Goal: Task Accomplishment & Management: Manage account settings

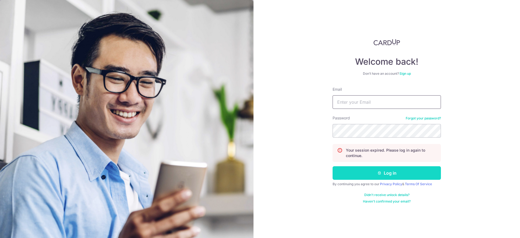
type input "[EMAIL_ADDRESS][DOMAIN_NAME]"
click at [355, 171] on button "Log in" at bounding box center [386, 173] width 108 height 14
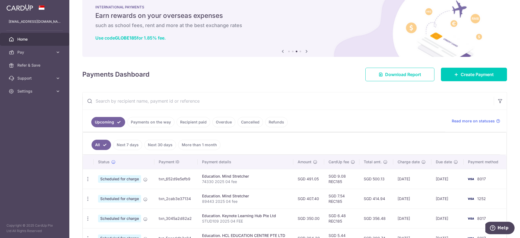
scroll to position [34, 0]
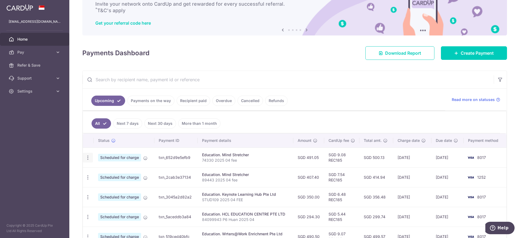
click at [88, 157] on icon "button" at bounding box center [88, 158] width 6 height 6
click at [113, 173] on span "Update payment" at bounding box center [116, 172] width 37 height 6
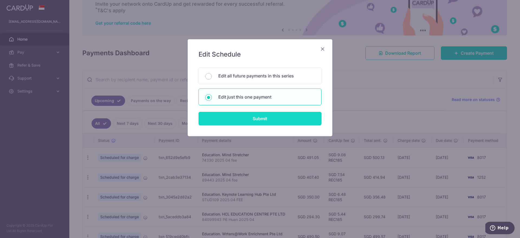
click at [252, 118] on input "Submit" at bounding box center [259, 119] width 123 height 14
radio input "true"
type input "491.05"
type input "[DATE]"
type input "74330 2025 04 fee"
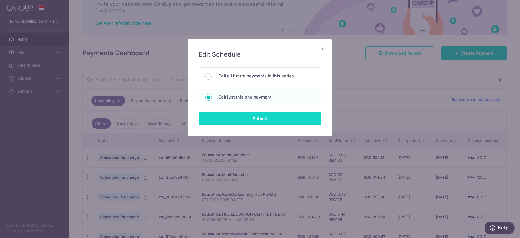
type input "REC185"
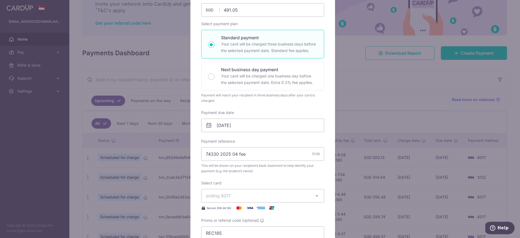
scroll to position [68, 0]
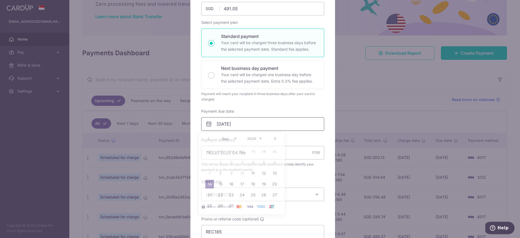
click at [251, 126] on input "14/09/2025" at bounding box center [262, 124] width 123 height 14
click at [260, 138] on select "2025 2026 2027 2028 2029 2030 2031 2032 2033 2034 2035" at bounding box center [254, 138] width 14 height 4
click at [235, 137] on select "Sep Oct Nov Dec" at bounding box center [229, 138] width 14 height 4
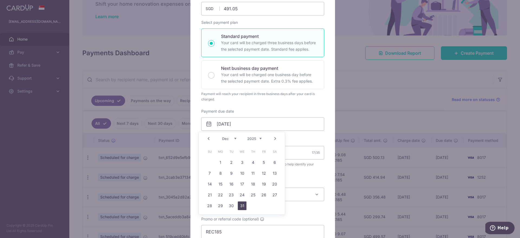
click at [241, 202] on link "31" at bounding box center [242, 205] width 9 height 9
type input "31/12/2025"
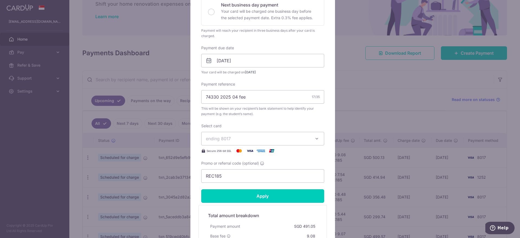
scroll to position [135, 0]
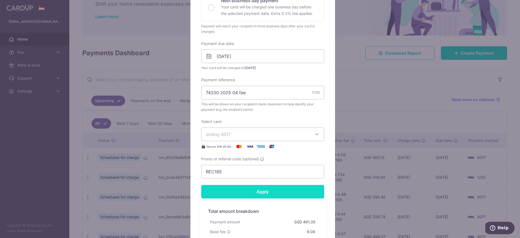
click at [269, 190] on input "Apply" at bounding box center [262, 192] width 123 height 14
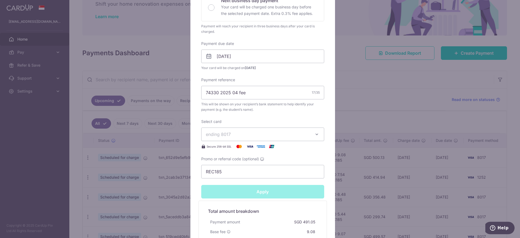
type input "Successfully Applied"
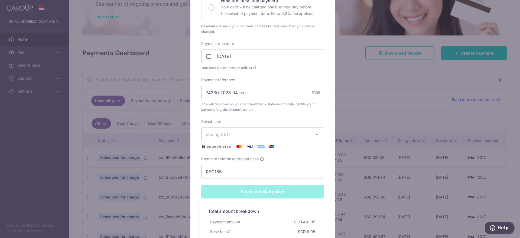
scroll to position [19, 0]
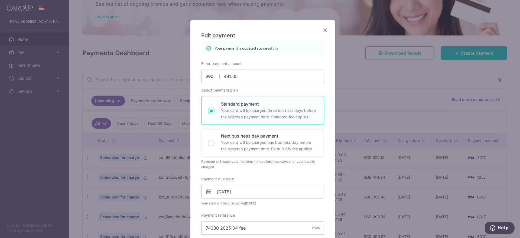
click at [325, 29] on icon "Close" at bounding box center [325, 30] width 6 height 7
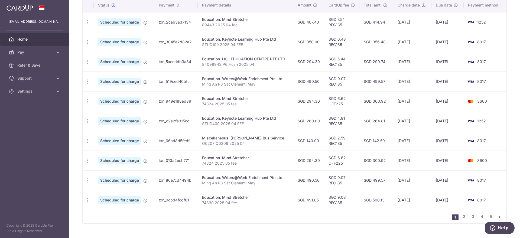
scroll to position [181, 0]
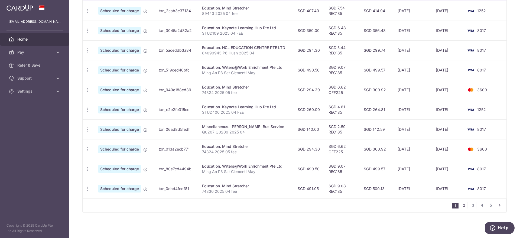
click at [462, 204] on link "2" at bounding box center [463, 205] width 6 height 6
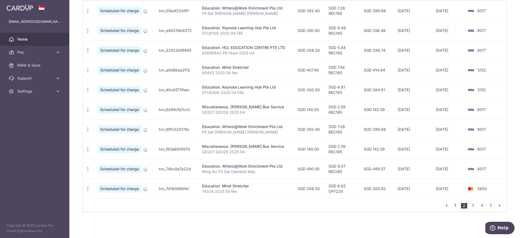
click at [452, 204] on link "1" at bounding box center [455, 205] width 6 height 6
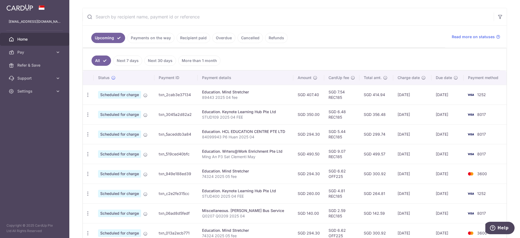
scroll to position [101, 0]
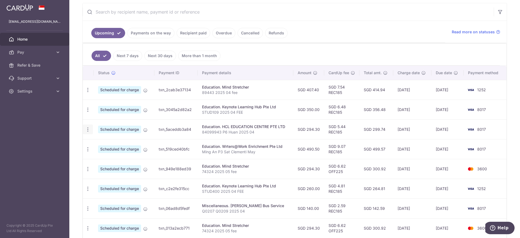
click at [84, 128] on div "Update payment Cancel payment" at bounding box center [88, 130] width 10 height 10
click at [89, 89] on icon "button" at bounding box center [88, 90] width 6 height 6
click at [103, 102] on span "Update payment" at bounding box center [116, 104] width 37 height 6
radio input "true"
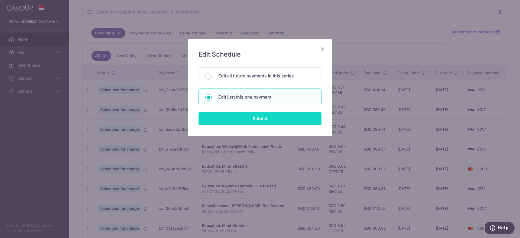
click at [225, 119] on input "Submit" at bounding box center [259, 119] width 123 height 14
radio input "true"
type input "407.40"
type input "[DATE]"
type input "89443 2025 04 fee"
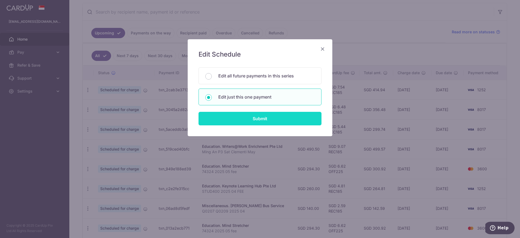
type input "REC185"
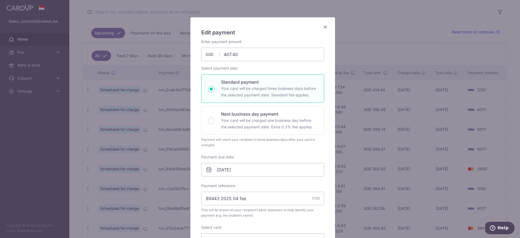
scroll to position [34, 0]
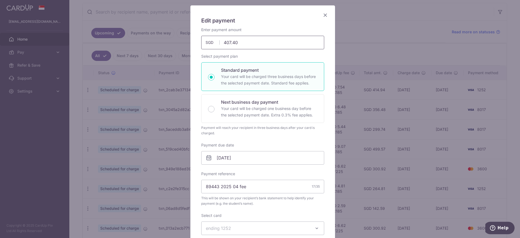
drag, startPoint x: 223, startPoint y: 42, endPoint x: 220, endPoint y: 42, distance: 3.8
click at [220, 42] on input "407.40" at bounding box center [262, 43] width 123 height 14
type input "507.40"
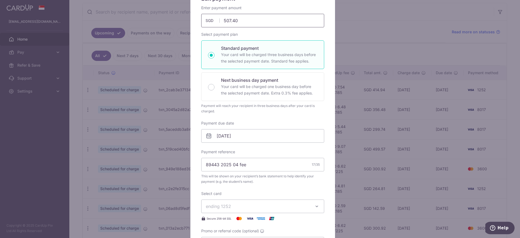
scroll to position [68, 0]
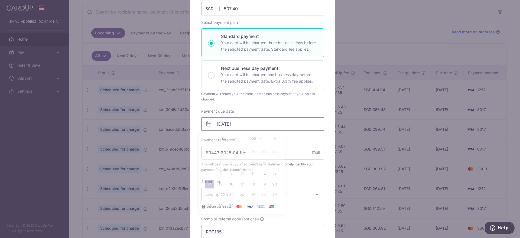
click at [220, 125] on input "[DATE]" at bounding box center [262, 124] width 123 height 14
click at [252, 172] on link "11" at bounding box center [252, 173] width 9 height 9
type input "[DATE]"
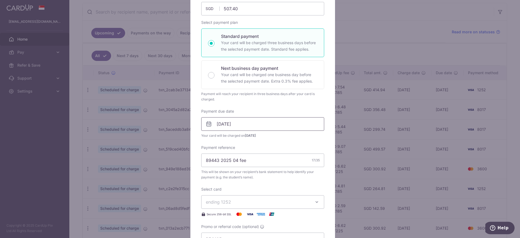
click at [241, 125] on input "[DATE]" at bounding box center [262, 124] width 123 height 14
click at [251, 173] on link "11" at bounding box center [252, 173] width 9 height 9
click at [240, 124] on input "[DATE]" at bounding box center [262, 124] width 123 height 14
click at [255, 172] on link "11" at bounding box center [252, 173] width 9 height 9
click at [235, 161] on input "89443 2025 04 fee" at bounding box center [262, 160] width 123 height 14
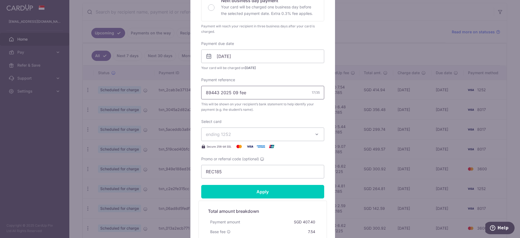
scroll to position [169, 0]
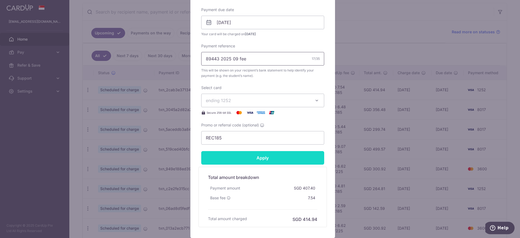
type input "89443 2025 09 fee"
click at [247, 157] on input "Apply" at bounding box center [262, 158] width 123 height 14
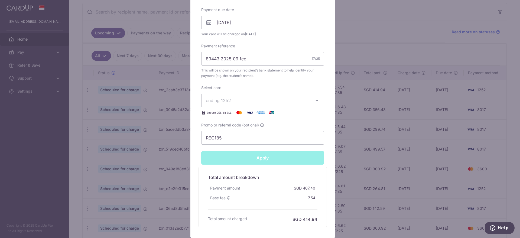
type input "Successfully Applied"
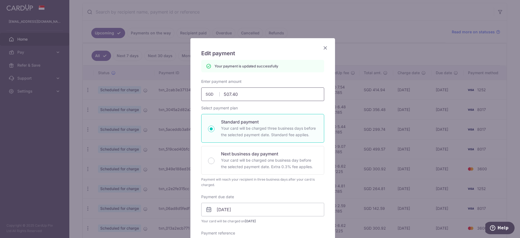
scroll to position [0, 0]
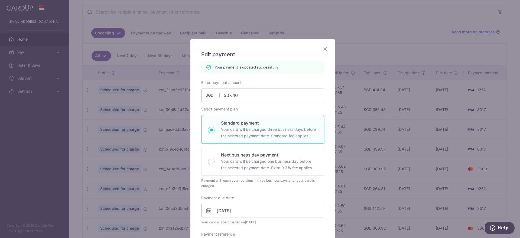
click at [322, 48] on icon "Close" at bounding box center [325, 48] width 6 height 7
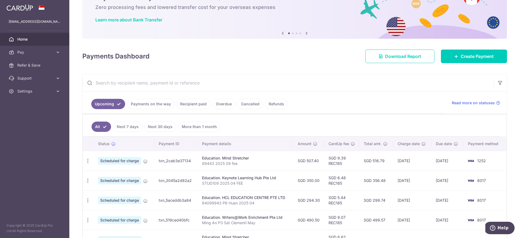
scroll to position [101, 0]
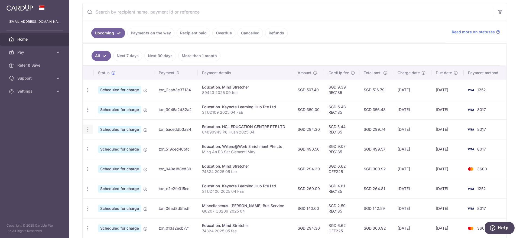
click at [90, 131] on icon "button" at bounding box center [88, 130] width 6 height 6
click at [103, 145] on span "Update payment" at bounding box center [116, 144] width 37 height 6
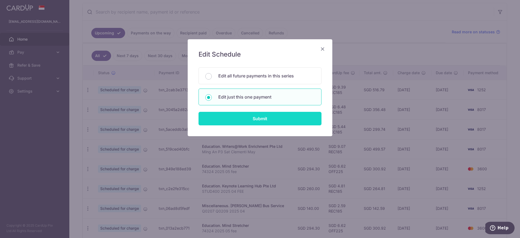
click at [273, 118] on input "Submit" at bounding box center [259, 119] width 123 height 14
radio input "true"
type input "294.30"
type input "[DATE]"
type input "84099943 P6 Huan 2025 04"
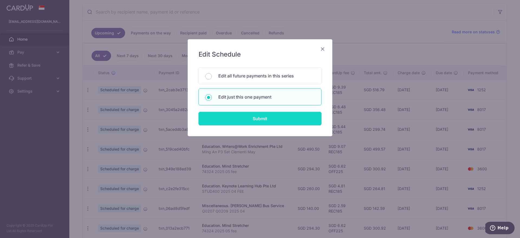
type input "REC185"
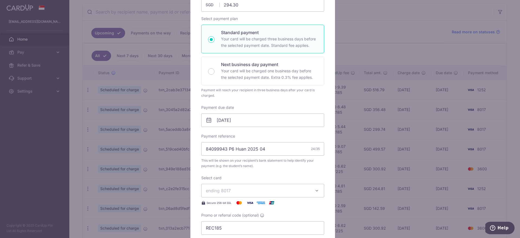
scroll to position [0, 0]
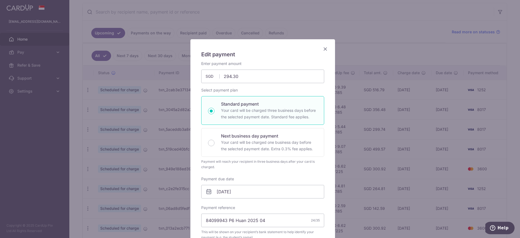
click at [323, 47] on icon "Close" at bounding box center [325, 48] width 6 height 7
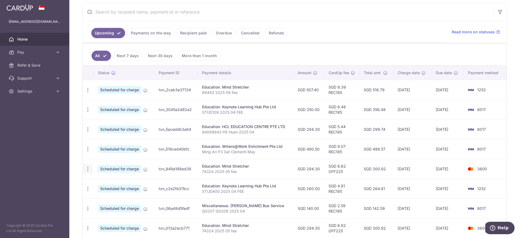
click at [89, 168] on icon "button" at bounding box center [88, 169] width 6 height 6
click at [90, 168] on icon "button" at bounding box center [88, 169] width 6 height 6
click at [109, 184] on span "Update payment" at bounding box center [116, 184] width 37 height 6
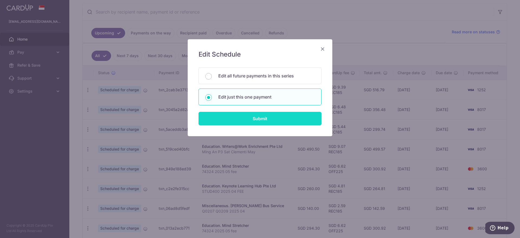
click at [226, 120] on input "Submit" at bounding box center [259, 119] width 123 height 14
radio input "true"
type input "[DATE]"
type input "74324 2025 05 fee"
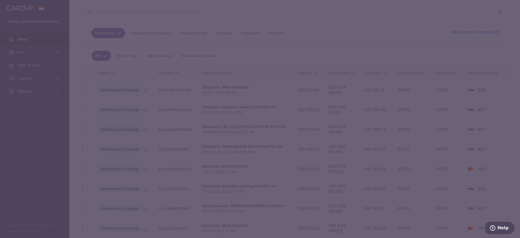
type input "OFF225"
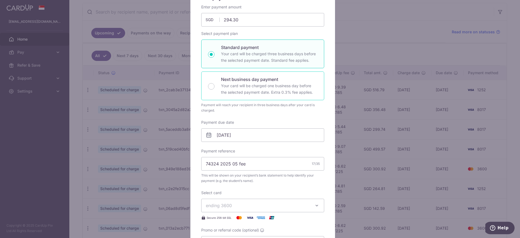
scroll to position [68, 0]
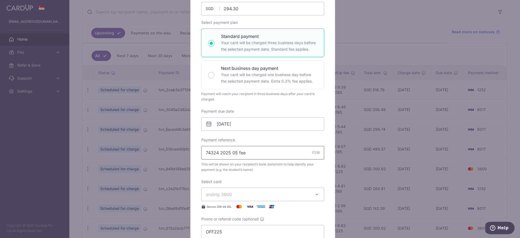
click at [249, 153] on input "74324 2025 05 fee" at bounding box center [262, 153] width 123 height 14
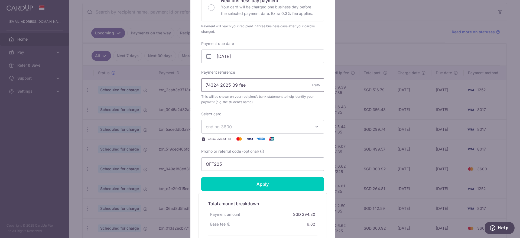
type input "74324 2025 09 fee"
click at [252, 128] on span "ending 3600" at bounding box center [258, 126] width 104 height 6
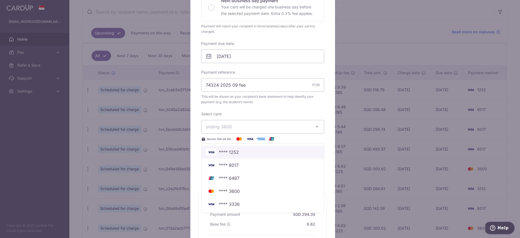
click at [233, 154] on span "**** 1252" at bounding box center [229, 152] width 20 height 6
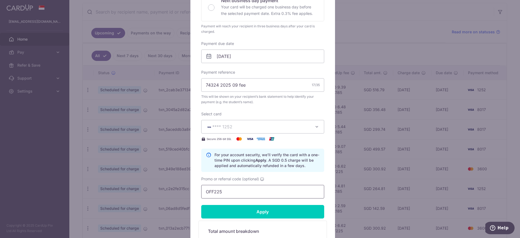
drag, startPoint x: 220, startPoint y: 192, endPoint x: 184, endPoint y: 186, distance: 36.4
click at [184, 186] on div "Edit payment By clicking apply, you will make changes to all payments to Mind S…" at bounding box center [260, 119] width 520 height 238
type input "r"
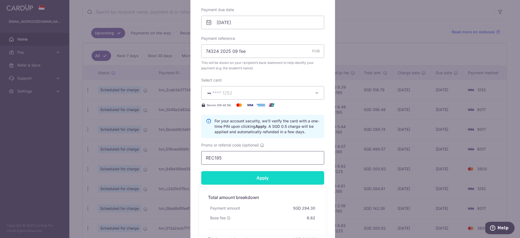
type input "REC185"
click at [234, 178] on input "Apply" at bounding box center [262, 178] width 123 height 14
type input "Successfully Applied"
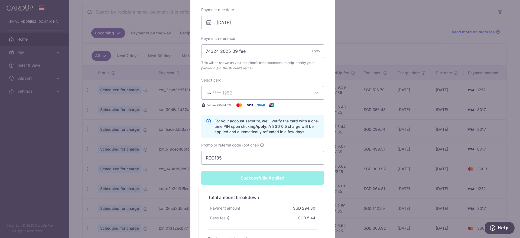
scroll to position [120, 0]
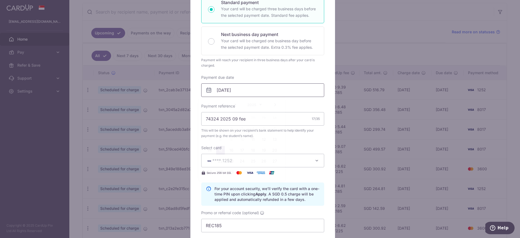
click at [236, 88] on input "[DATE]" at bounding box center [262, 90] width 123 height 14
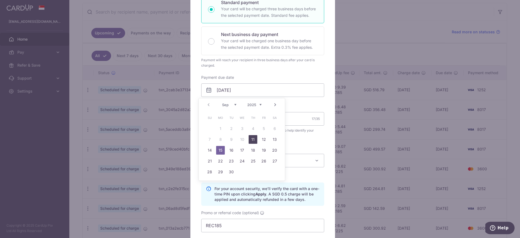
click at [252, 139] on link "11" at bounding box center [252, 139] width 9 height 9
type input "[DATE]"
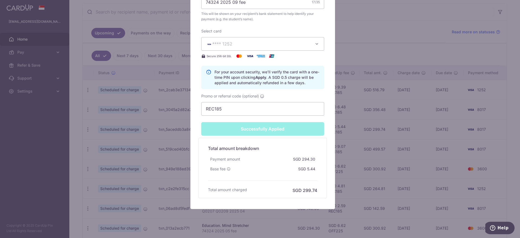
scroll to position [255, 0]
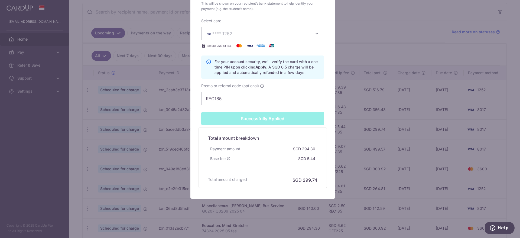
click at [252, 119] on div "Successfully Applied" at bounding box center [262, 119] width 129 height 14
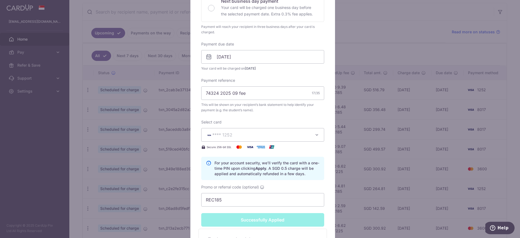
scroll to position [169, 0]
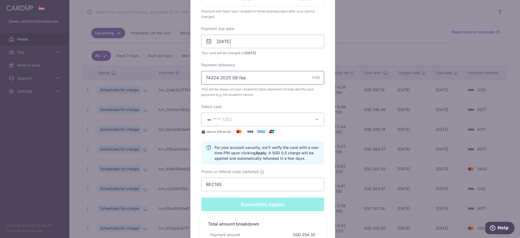
click at [252, 79] on input "74324 2025 09 fee" at bounding box center [262, 78] width 123 height 14
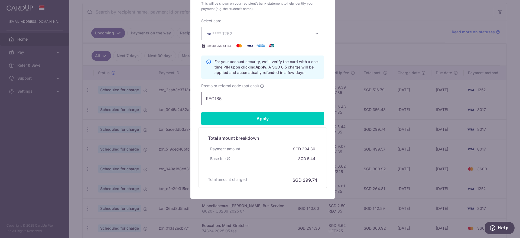
scroll to position [218, 0]
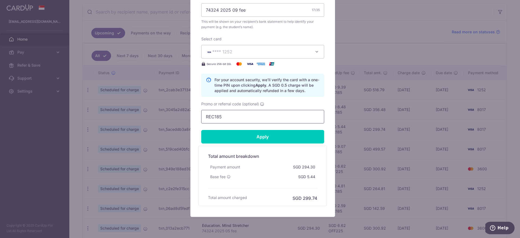
click at [243, 114] on input "REC185" at bounding box center [262, 117] width 123 height 14
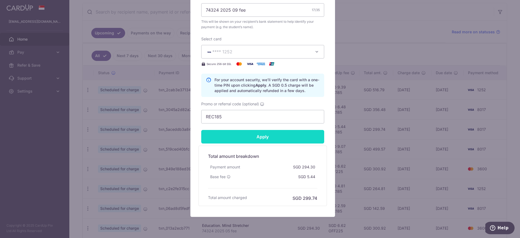
click at [257, 135] on input "Apply" at bounding box center [262, 137] width 123 height 14
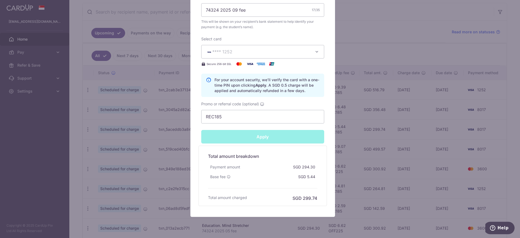
type input "Successfully Applied"
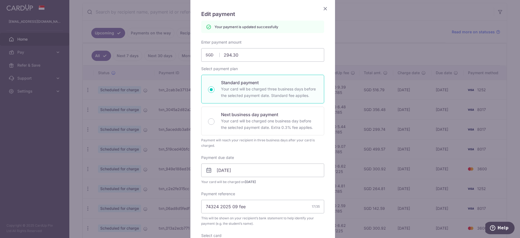
scroll to position [0, 0]
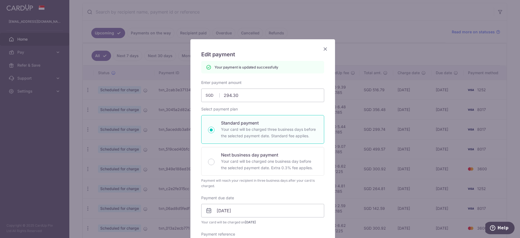
click at [324, 46] on icon "Close" at bounding box center [325, 48] width 6 height 7
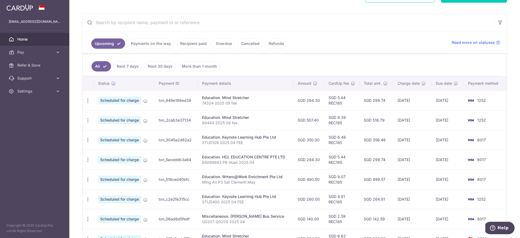
scroll to position [101, 0]
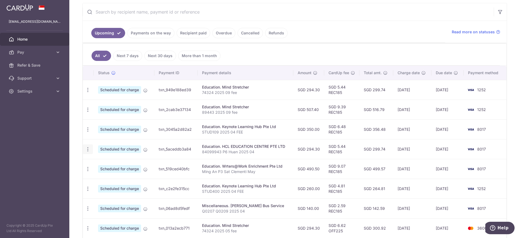
click at [88, 151] on icon "button" at bounding box center [88, 149] width 6 height 6
click at [106, 165] on span "Update payment" at bounding box center [116, 164] width 37 height 6
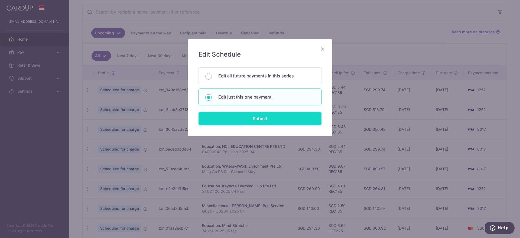
click at [231, 117] on input "Submit" at bounding box center [259, 119] width 123 height 14
radio input "true"
type input "294.30"
type input "[DATE]"
type input "84099943 P6 Huan 2025 04"
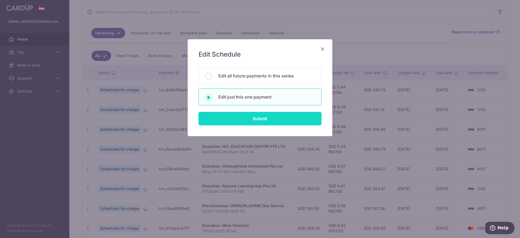
type input "REC185"
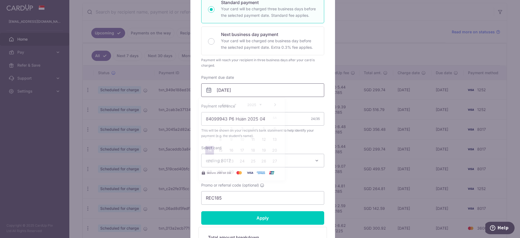
click at [233, 88] on input "[DATE]" at bounding box center [262, 90] width 123 height 14
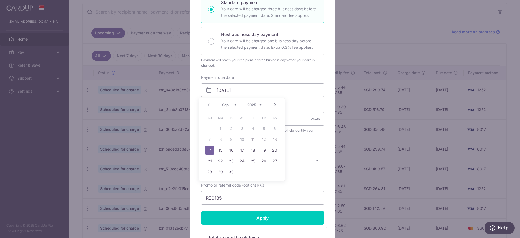
click at [237, 104] on div "Sep Oct Nov [DATE] 2026 2027 2028 2029 2030 2031 2032 2033 2034 2035" at bounding box center [242, 105] width 40 height 5
click at [235, 104] on select "Sep Oct Nov Dec" at bounding box center [229, 105] width 14 height 4
click at [242, 171] on link "31" at bounding box center [242, 172] width 9 height 9
type input "[DATE]"
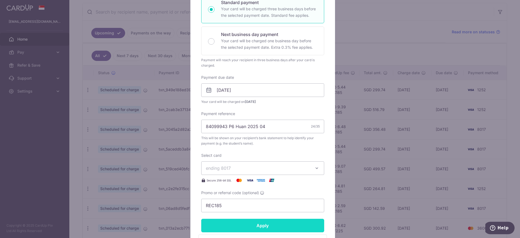
click at [245, 222] on input "Apply" at bounding box center [262, 226] width 123 height 14
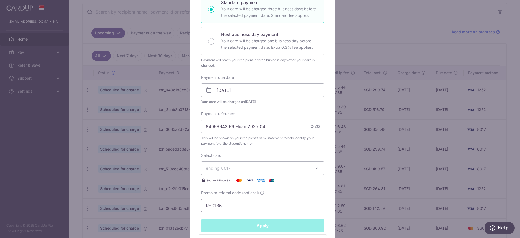
type input "Successfully Applied"
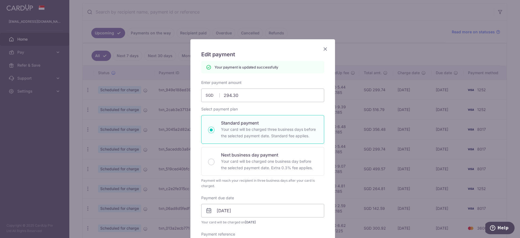
click at [323, 47] on icon "Close" at bounding box center [325, 48] width 6 height 7
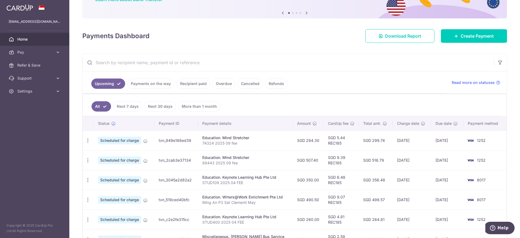
scroll to position [101, 0]
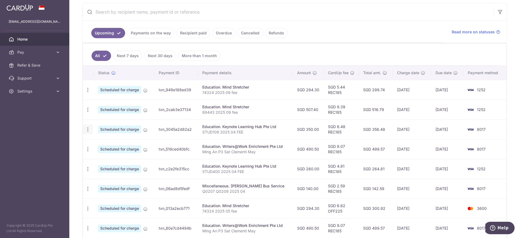
click at [89, 128] on icon "button" at bounding box center [88, 130] width 6 height 6
click at [104, 146] on span "Update payment" at bounding box center [116, 144] width 37 height 6
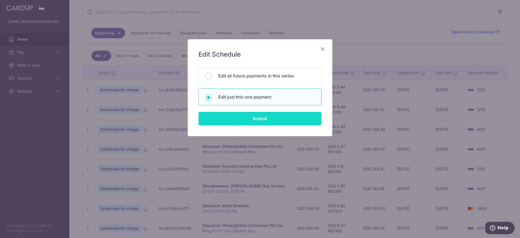
click at [254, 120] on input "Submit" at bounding box center [259, 119] width 123 height 14
radio input "true"
type input "350.00"
type input "14/09/2025"
type input "STUD109 2025 04 FEE"
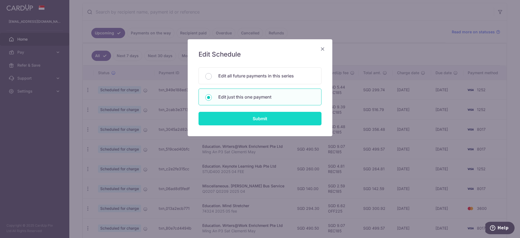
type input "REC185"
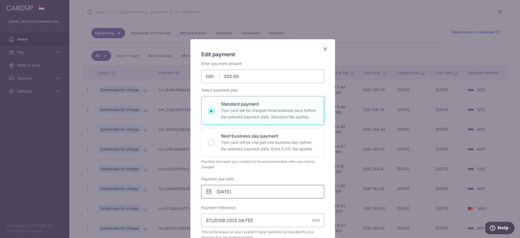
click at [233, 192] on input "14/09/2025" at bounding box center [262, 192] width 123 height 14
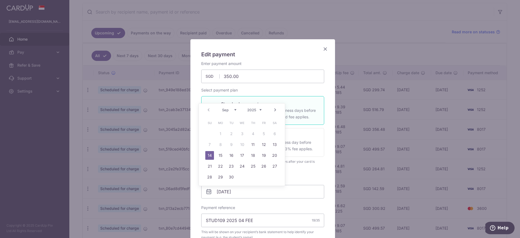
click at [236, 112] on select "Sep Oct Nov Dec" at bounding box center [229, 110] width 14 height 4
click at [240, 176] on link "31" at bounding box center [242, 177] width 9 height 9
type input "[DATE]"
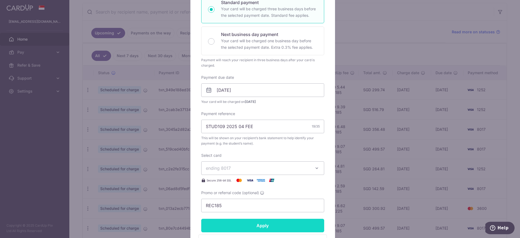
click at [245, 223] on input "Apply" at bounding box center [262, 226] width 123 height 14
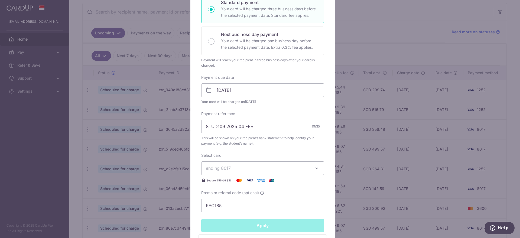
type input "Successfully Applied"
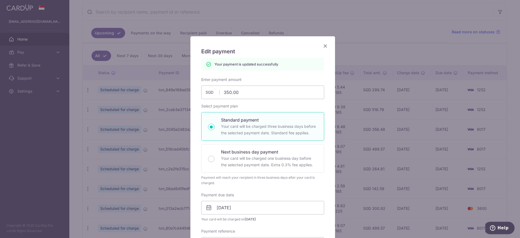
scroll to position [0, 0]
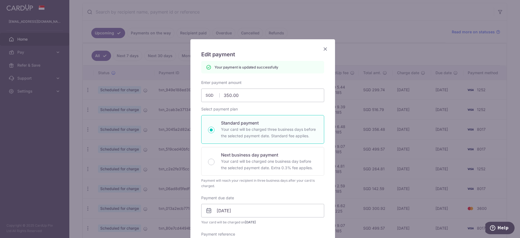
click at [323, 48] on icon "Close" at bounding box center [325, 48] width 6 height 7
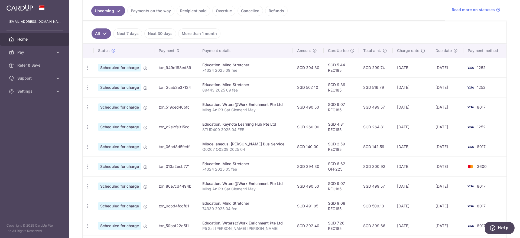
scroll to position [135, 0]
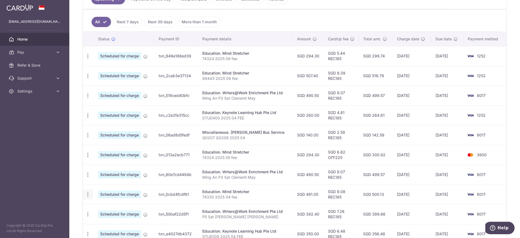
click at [87, 194] on icon "button" at bounding box center [88, 195] width 6 height 6
click at [112, 209] on span "Update payment" at bounding box center [116, 209] width 37 height 6
radio input "true"
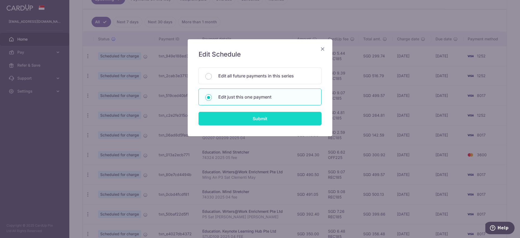
click at [230, 119] on input "Submit" at bounding box center [259, 119] width 123 height 14
radio input "true"
type input "491.05"
type input "[DATE]"
type input "74330 2025 04 fee"
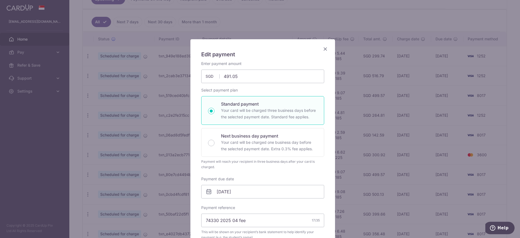
type input "REC185"
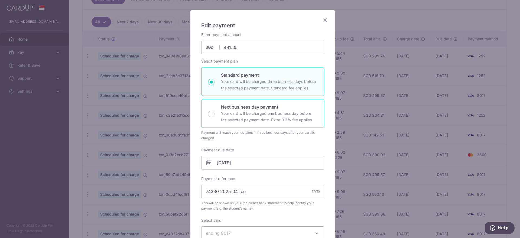
scroll to position [68, 0]
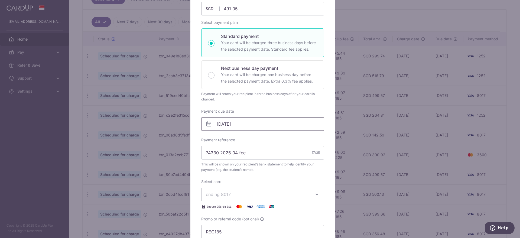
click at [228, 123] on input "[DATE]" at bounding box center [262, 124] width 123 height 14
click at [229, 138] on select "Sep Oct Nov Dec" at bounding box center [229, 138] width 14 height 4
click at [244, 207] on link "31" at bounding box center [242, 205] width 9 height 9
type input "[DATE]"
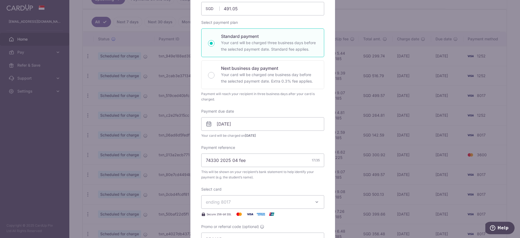
scroll to position [169, 0]
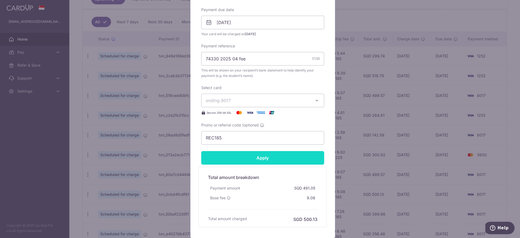
click at [251, 157] on input "Apply" at bounding box center [262, 158] width 123 height 14
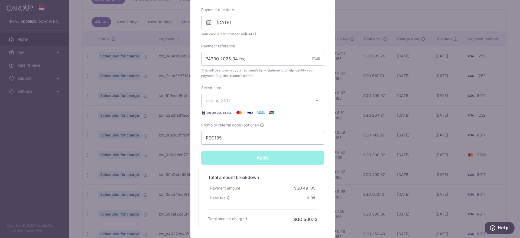
type input "Successfully Applied"
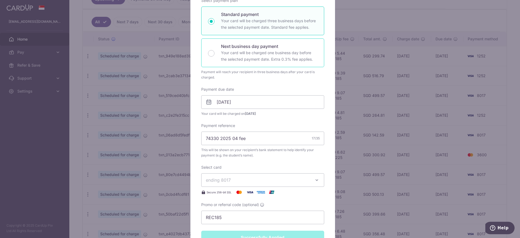
scroll to position [0, 0]
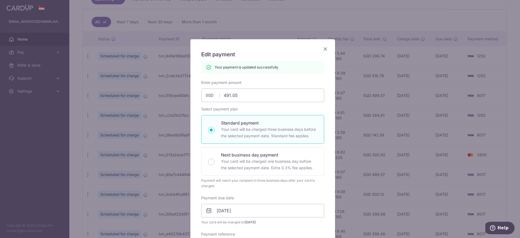
click at [322, 48] on icon "Close" at bounding box center [325, 48] width 6 height 7
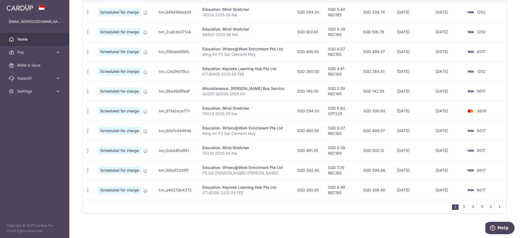
scroll to position [181, 0]
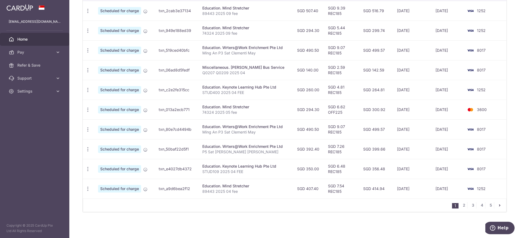
scroll to position [113, 0]
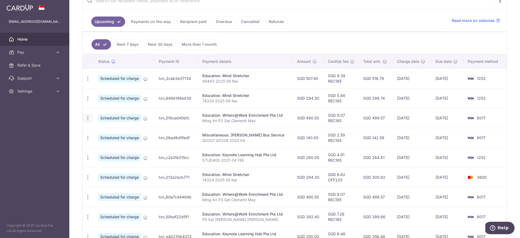
click at [88, 118] on icon "button" at bounding box center [88, 118] width 6 height 6
click at [106, 132] on span "Update payment" at bounding box center [116, 133] width 37 height 6
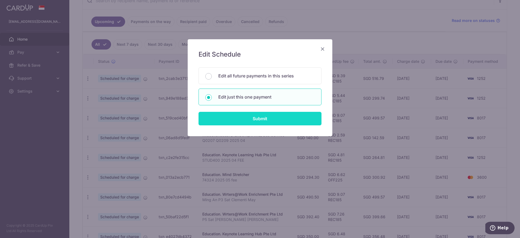
click at [220, 115] on input "Submit" at bounding box center [259, 119] width 123 height 14
radio input "true"
type input "490.50"
type input "15/09/2025"
type input "Ming An P3 Sat Clementi May"
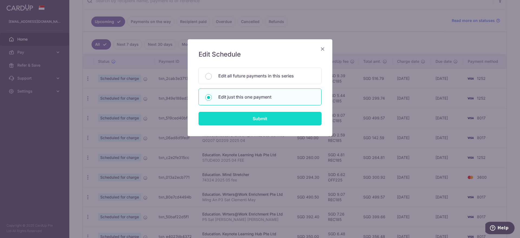
type input "REC185"
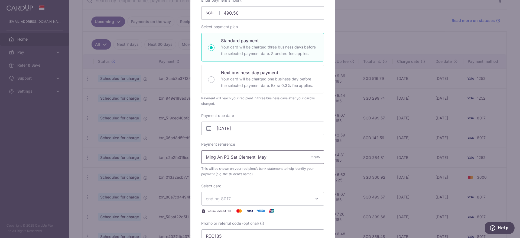
scroll to position [68, 0]
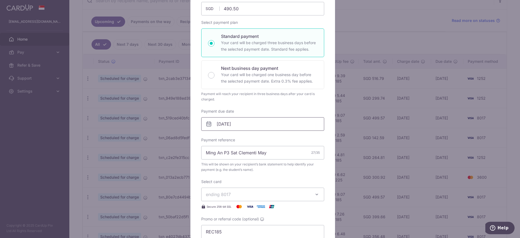
click at [234, 124] on input "15/09/2025" at bounding box center [262, 124] width 123 height 14
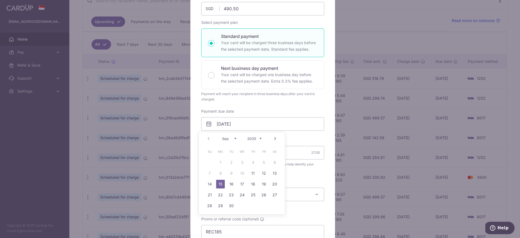
click at [232, 141] on div "Prev Next Sep Oct Nov Dec 2025 2026 2027 2028 2029 2030 2031 2032 2033 2034 2035" at bounding box center [242, 138] width 86 height 13
click at [230, 138] on select "Sep Oct Nov Dec" at bounding box center [229, 138] width 14 height 4
click at [243, 205] on link "31" at bounding box center [242, 205] width 9 height 9
type input "31/12/2025"
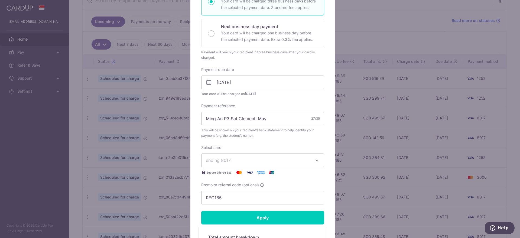
scroll to position [169, 0]
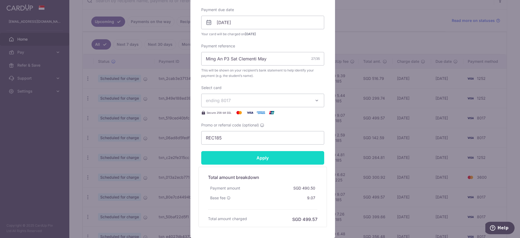
click at [248, 155] on input "Apply" at bounding box center [262, 158] width 123 height 14
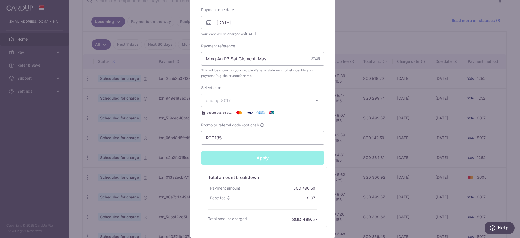
type input "Successfully Applied"
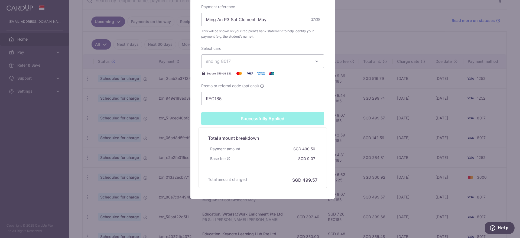
scroll to position [24, 0]
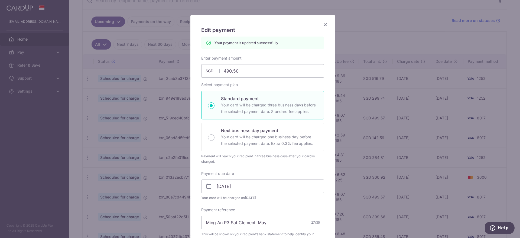
click at [322, 24] on icon "Close" at bounding box center [325, 24] width 6 height 7
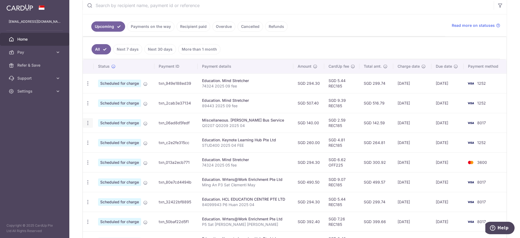
click at [87, 123] on icon "button" at bounding box center [88, 123] width 6 height 6
click at [103, 138] on span "Update payment" at bounding box center [116, 138] width 37 height 6
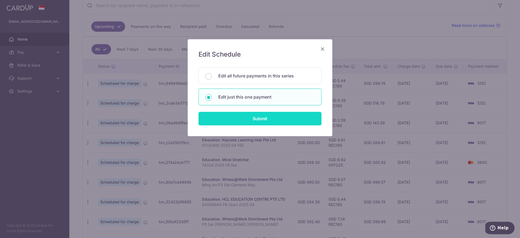
click at [247, 116] on input "Submit" at bounding box center [259, 119] width 123 height 14
radio input "true"
type input "140.00"
type input "[DATE]"
type input "Q0207 Q0209 2025 04"
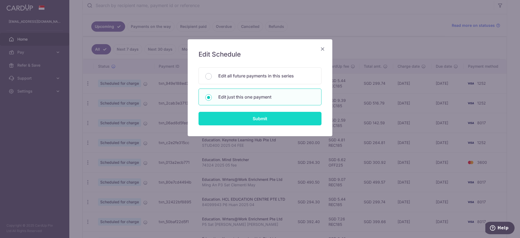
type input "REC185"
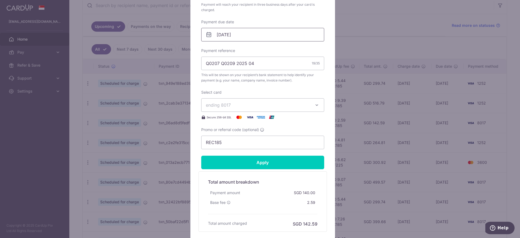
scroll to position [169, 0]
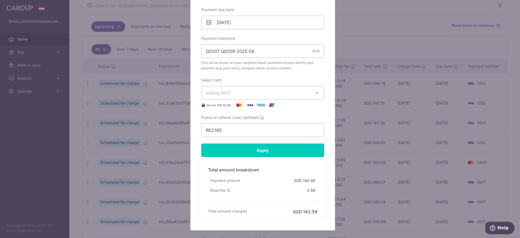
click at [257, 93] on span "ending 8017" at bounding box center [258, 93] width 104 height 6
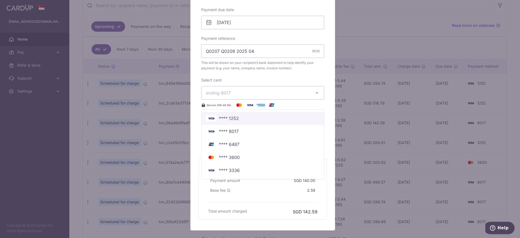
click at [234, 119] on span "**** 1252" at bounding box center [229, 118] width 20 height 6
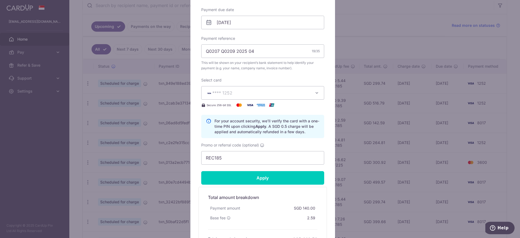
click at [253, 91] on span "**** 1252" at bounding box center [258, 93] width 104 height 6
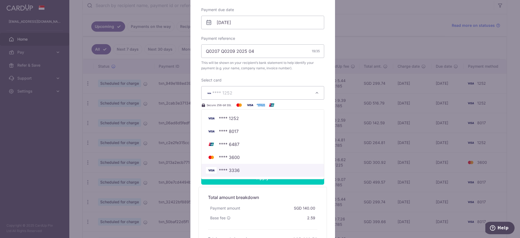
click at [236, 172] on span "**** 3336" at bounding box center [229, 170] width 21 height 6
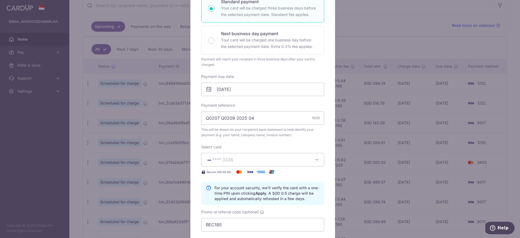
scroll to position [101, 0]
drag, startPoint x: 249, startPoint y: 119, endPoint x: 255, endPoint y: 119, distance: 6.0
click at [255, 119] on input "Q0207 Q0209 2025 04" at bounding box center [262, 119] width 123 height 14
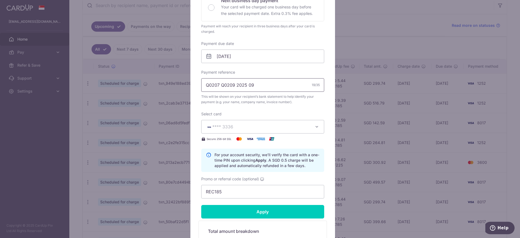
scroll to position [203, 0]
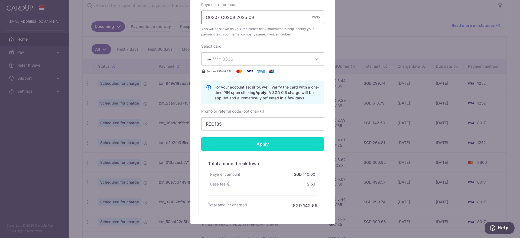
type input "Q0207 Q0209 2025 09"
click at [257, 144] on input "Apply" at bounding box center [262, 144] width 123 height 14
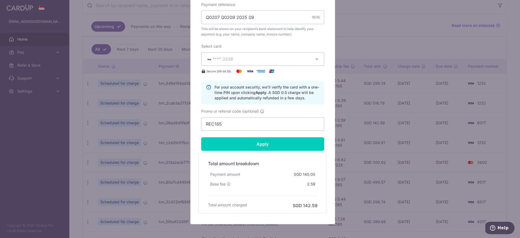
type input "Successfully Applied"
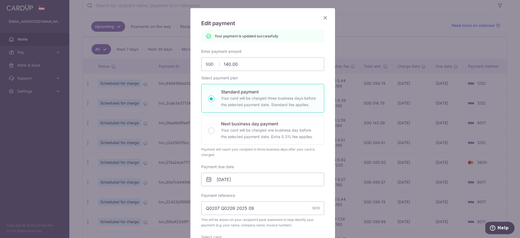
scroll to position [0, 0]
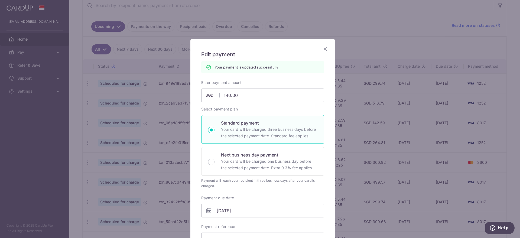
click at [322, 48] on icon "Close" at bounding box center [325, 48] width 6 height 7
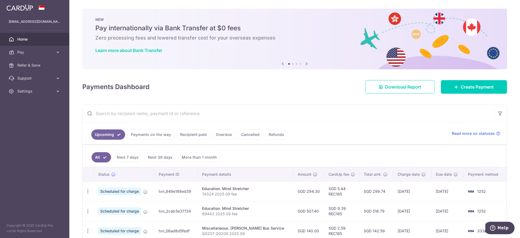
scroll to position [101, 0]
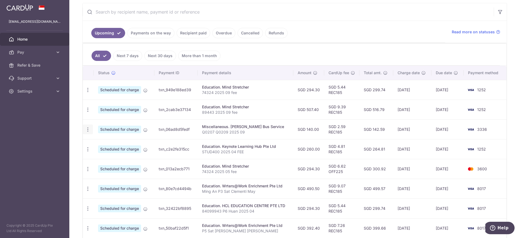
click at [88, 127] on icon "button" at bounding box center [88, 130] width 6 height 6
click at [103, 145] on span "Update payment" at bounding box center [116, 144] width 37 height 6
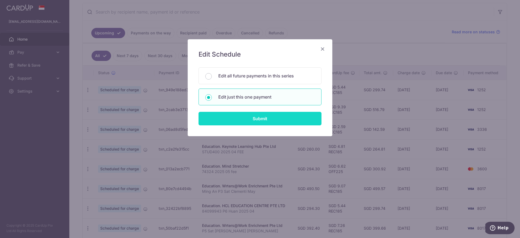
click at [238, 119] on input "Submit" at bounding box center [259, 119] width 123 height 14
radio input "true"
type input "140.00"
type input "[DATE]"
type input "Q0207 Q0209 2025 09"
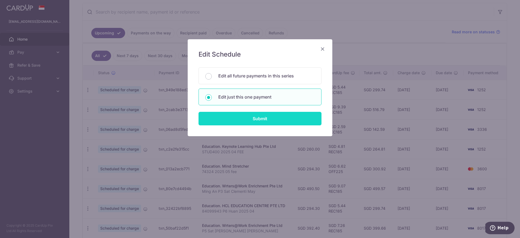
type input "REC185"
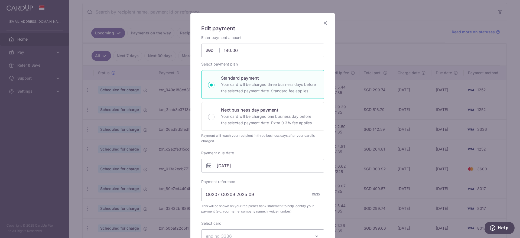
scroll to position [68, 0]
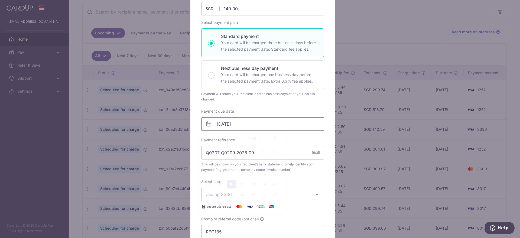
click at [237, 123] on input "[DATE]" at bounding box center [262, 124] width 123 height 14
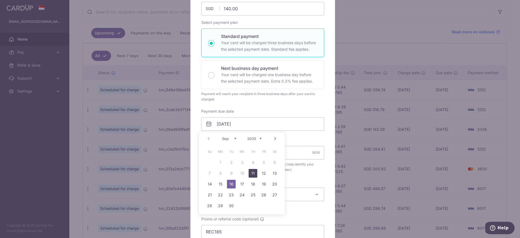
click at [252, 172] on link "11" at bounding box center [252, 173] width 9 height 9
type input "[DATE]"
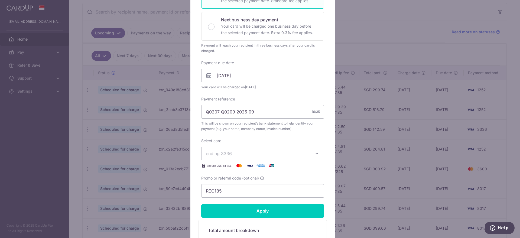
scroll to position [169, 0]
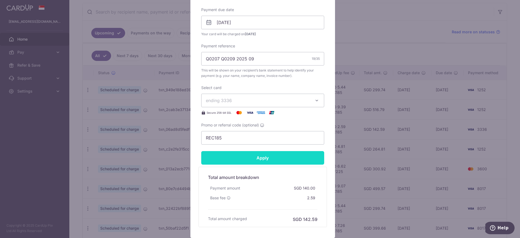
click at [254, 160] on input "Apply" at bounding box center [262, 158] width 123 height 14
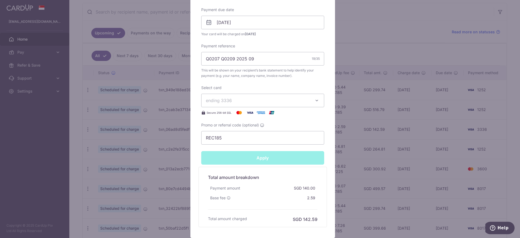
type input "Successfully Applied"
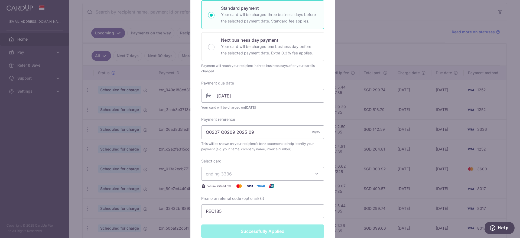
scroll to position [0, 0]
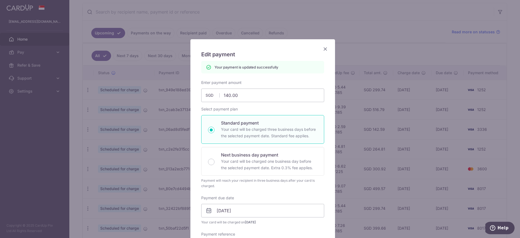
click at [322, 48] on icon "Close" at bounding box center [325, 48] width 6 height 7
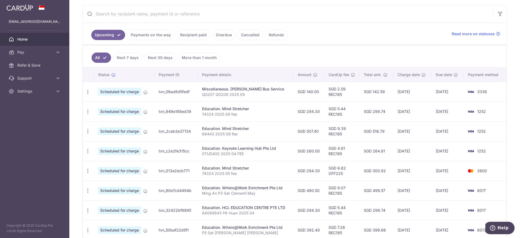
scroll to position [101, 0]
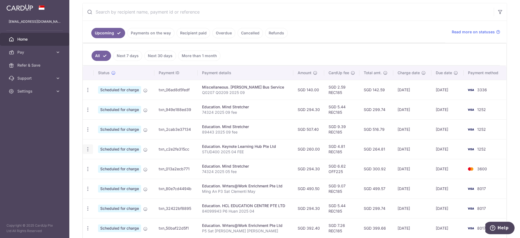
click at [89, 148] on icon "button" at bounding box center [88, 149] width 6 height 6
click at [104, 162] on span "Update payment" at bounding box center [116, 164] width 37 height 6
radio input "true"
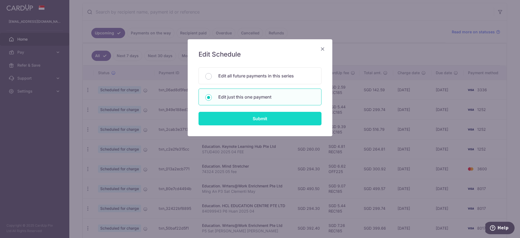
click at [234, 119] on input "Submit" at bounding box center [259, 119] width 123 height 14
radio input "true"
type input "260.00"
type input "16/09/2025"
type input "STUD400 2025 04 FEE"
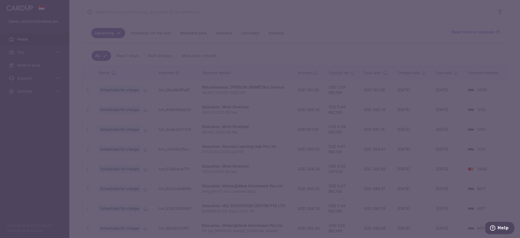
type input "REC185"
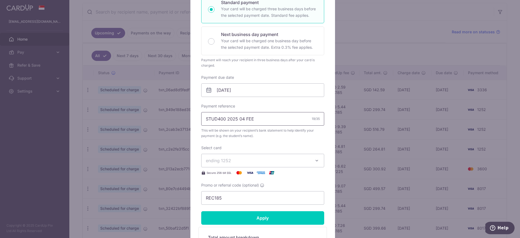
drag, startPoint x: 243, startPoint y: 120, endPoint x: 259, endPoint y: 121, distance: 16.3
click at [259, 121] on input "STUD400 2025 04 FEE" at bounding box center [262, 119] width 123 height 14
type input "STUD400 2025 09"
click at [237, 163] on span "ending 1252" at bounding box center [258, 160] width 104 height 6
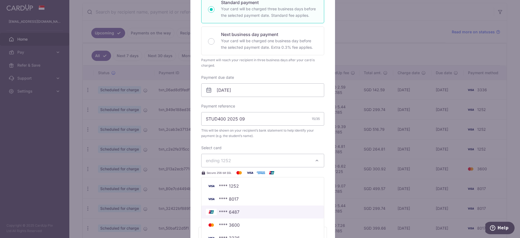
scroll to position [135, 0]
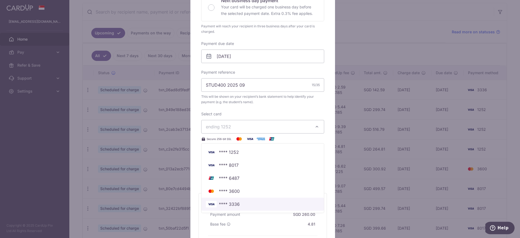
click at [234, 204] on span "**** 3336" at bounding box center [229, 204] width 21 height 6
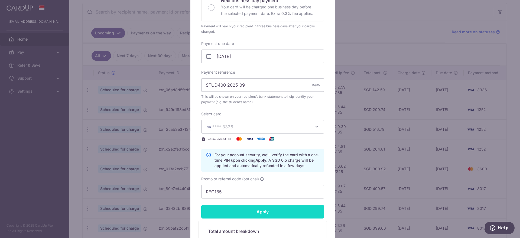
click at [239, 212] on input "Apply" at bounding box center [262, 212] width 123 height 14
type input "Successfully Applied"
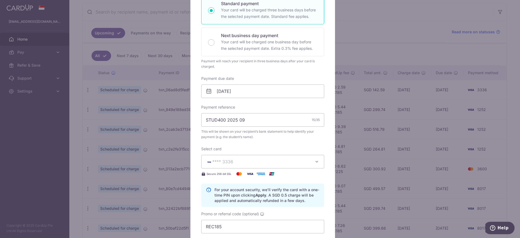
scroll to position [120, 0]
click at [226, 90] on input "16/09/2025" at bounding box center [262, 90] width 123 height 14
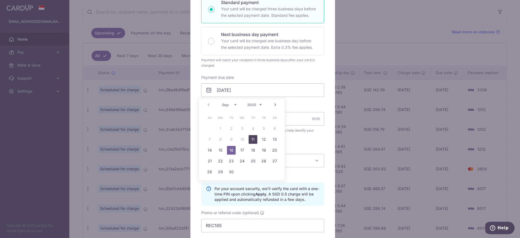
click at [251, 139] on link "11" at bounding box center [252, 139] width 9 height 9
type input "11/09/2025"
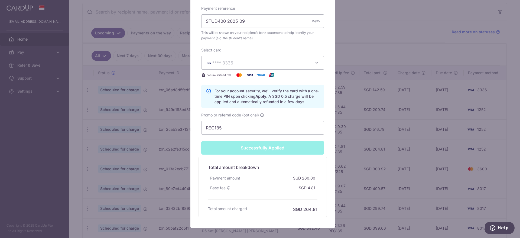
scroll to position [255, 0]
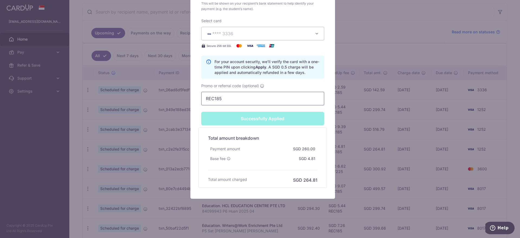
click at [242, 97] on input "REC185" at bounding box center [262, 99] width 123 height 14
type input "REC1851"
type input "Apply"
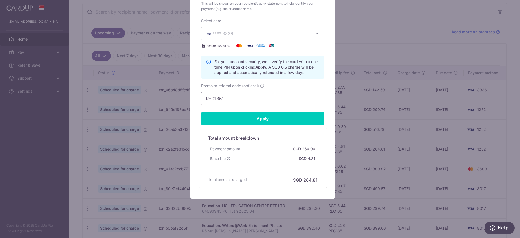
type input "REC185"
click at [241, 115] on input "Apply" at bounding box center [262, 119] width 123 height 14
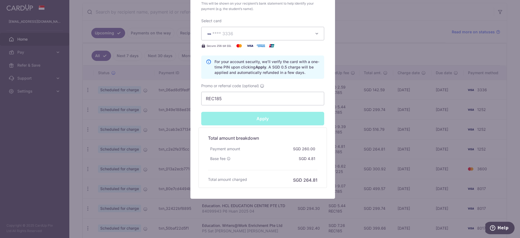
type input "Successfully Applied"
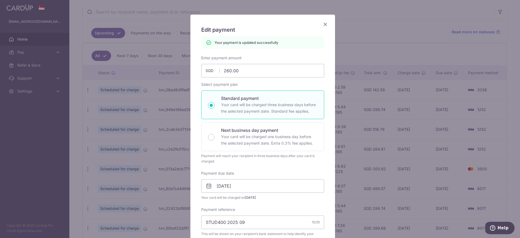
scroll to position [0, 0]
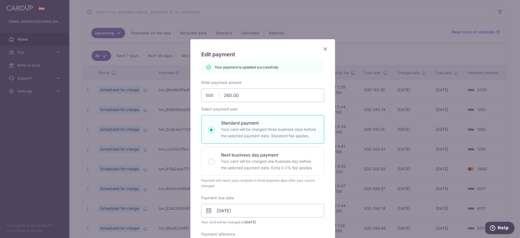
click at [322, 48] on icon "Close" at bounding box center [325, 48] width 6 height 7
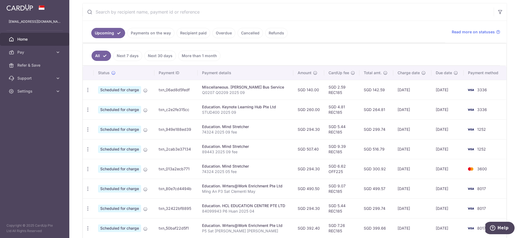
scroll to position [135, 0]
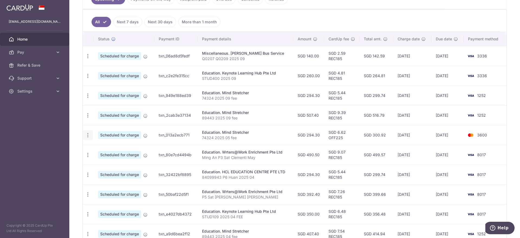
click at [88, 135] on icon "button" at bounding box center [88, 135] width 6 height 6
click at [107, 149] on span "Update payment" at bounding box center [116, 150] width 37 height 6
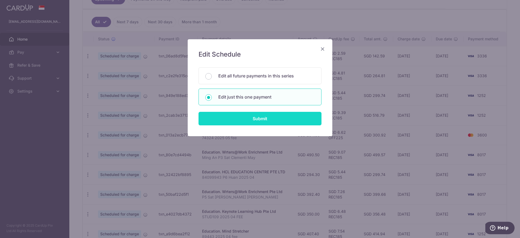
click at [247, 119] on input "Submit" at bounding box center [259, 119] width 123 height 14
radio input "true"
type input "294.30"
type input "08/10/2025"
type input "74324 2025 05 fee"
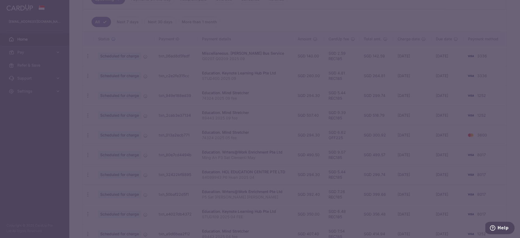
type input "OFF225"
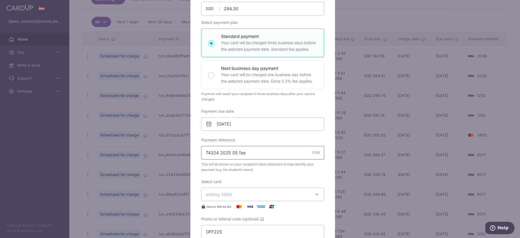
scroll to position [101, 0]
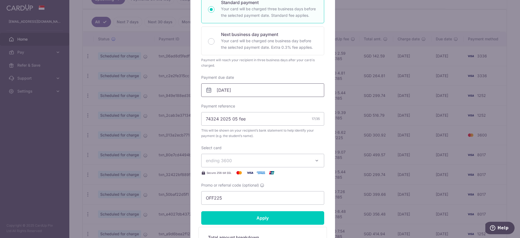
click at [230, 89] on input "08/10/2025" at bounding box center [262, 90] width 123 height 14
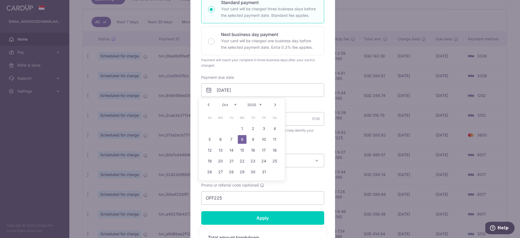
click at [234, 104] on select "Sep Oct Nov Dec" at bounding box center [229, 105] width 14 height 4
click at [244, 172] on link "31" at bounding box center [242, 172] width 9 height 9
type input "31/12/2025"
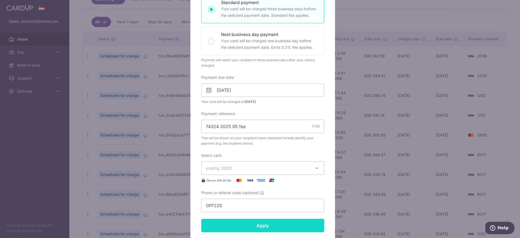
click at [240, 224] on input "Apply" at bounding box center [262, 226] width 123 height 14
type input "Successfully Applied"
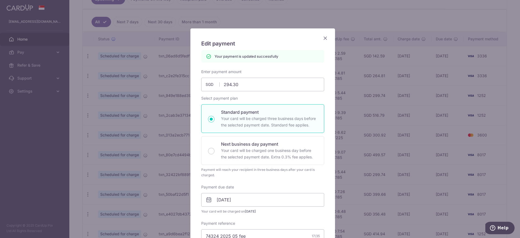
scroll to position [0, 0]
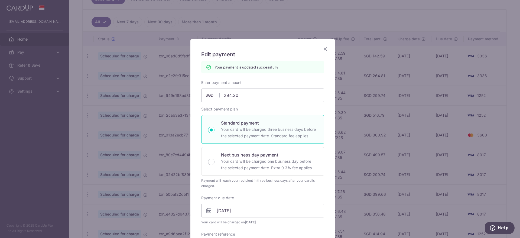
click at [323, 48] on icon "Close" at bounding box center [325, 48] width 6 height 7
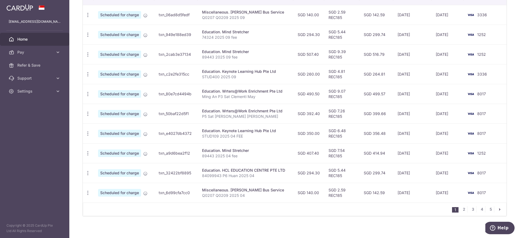
scroll to position [181, 0]
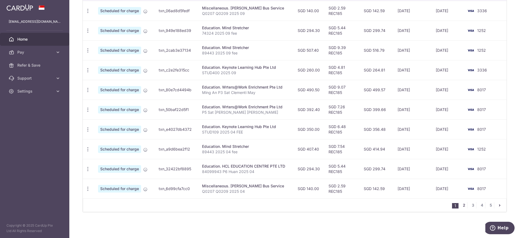
click at [460, 205] on link "2" at bounding box center [463, 205] width 6 height 6
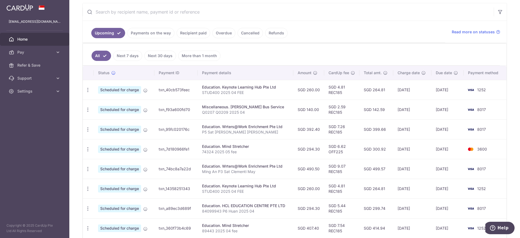
scroll to position [0, 0]
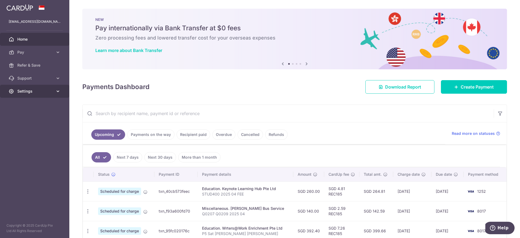
click at [18, 91] on span "Settings" at bounding box center [35, 91] width 36 height 5
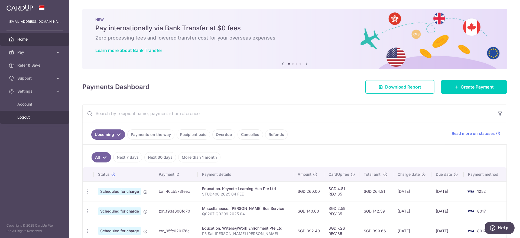
click at [27, 118] on span "Logout" at bounding box center [35, 116] width 36 height 5
